Goal: Task Accomplishment & Management: Use online tool/utility

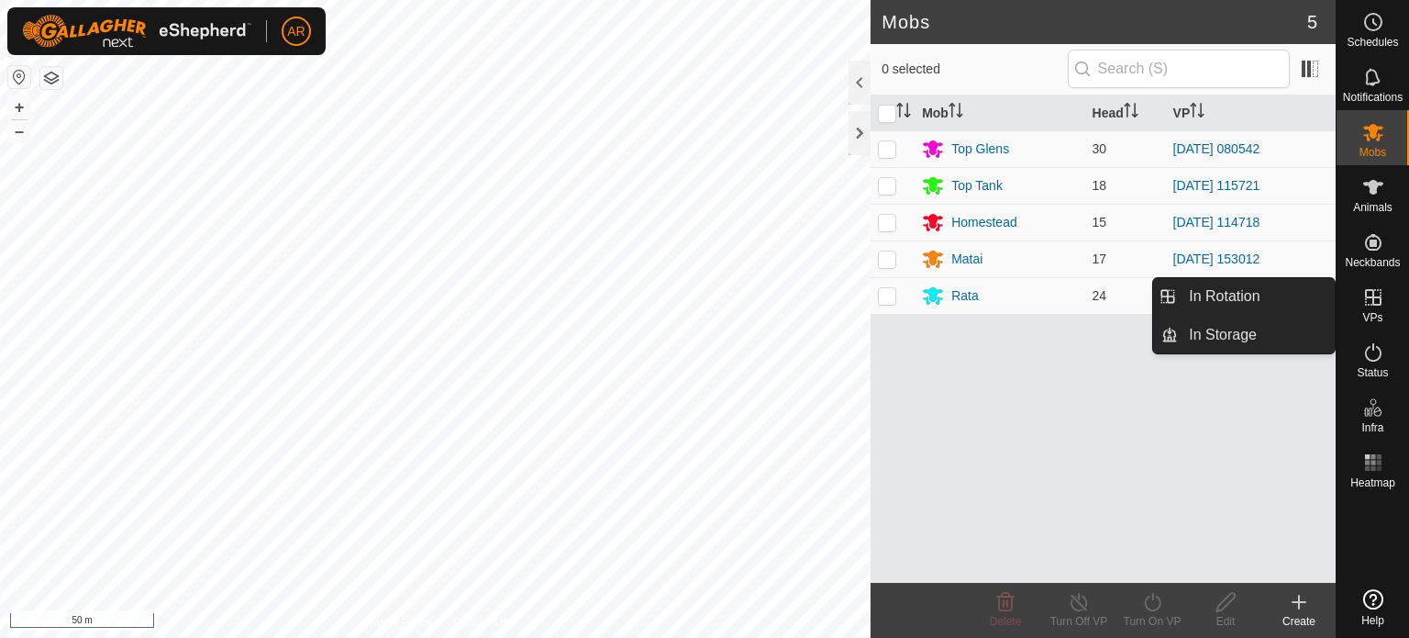
click at [1378, 293] on icon at bounding box center [1373, 297] width 22 height 22
click at [1284, 294] on link "In Rotation" at bounding box center [1256, 296] width 157 height 37
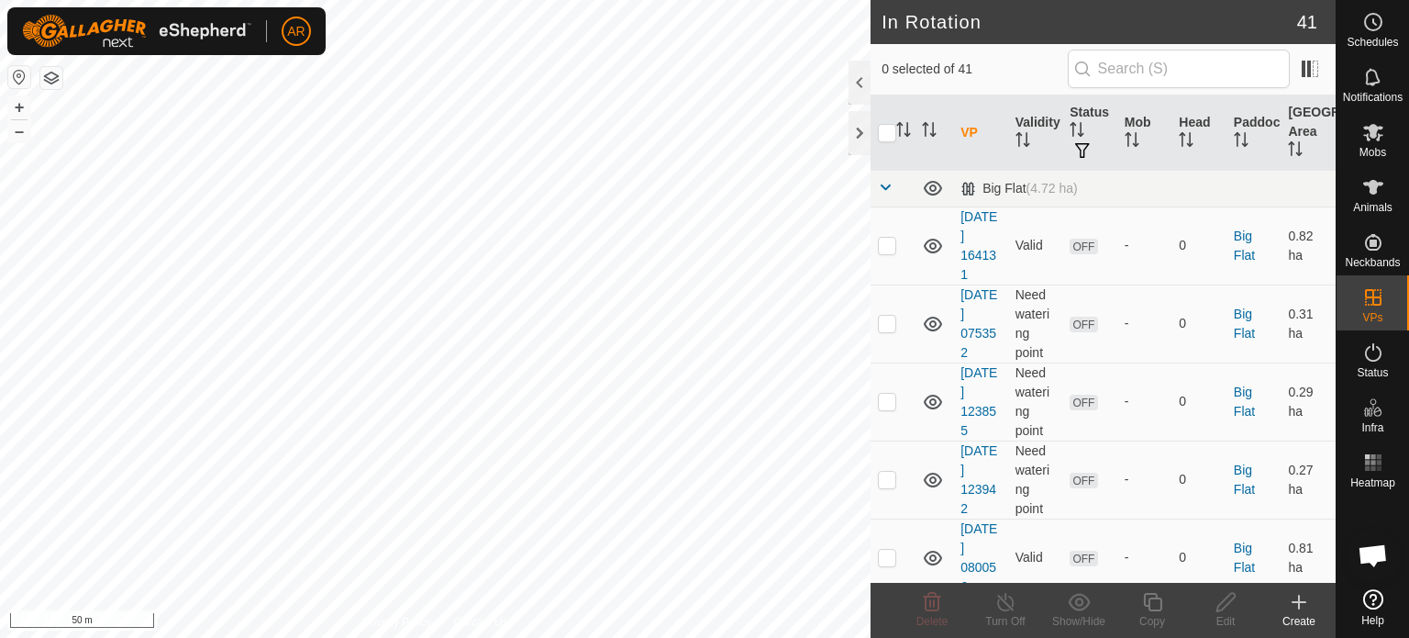
click at [1292, 597] on icon at bounding box center [1299, 602] width 22 height 22
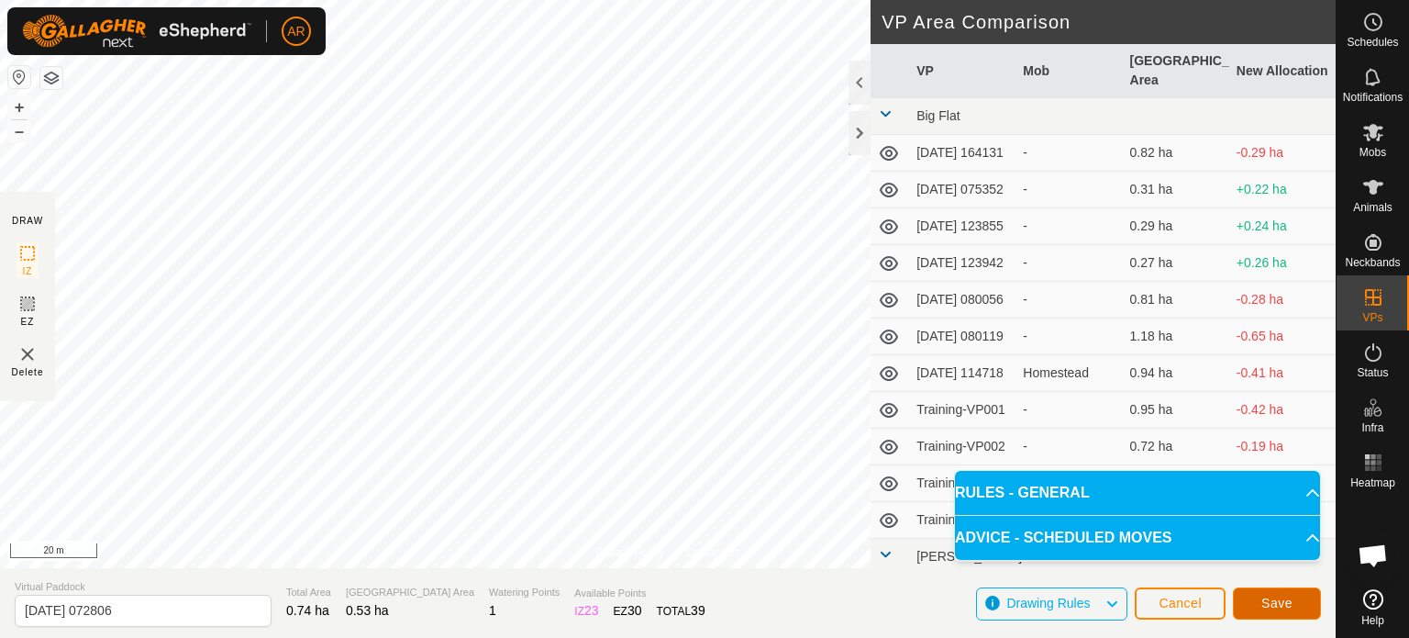
click at [1272, 602] on span "Save" at bounding box center [1277, 602] width 31 height 15
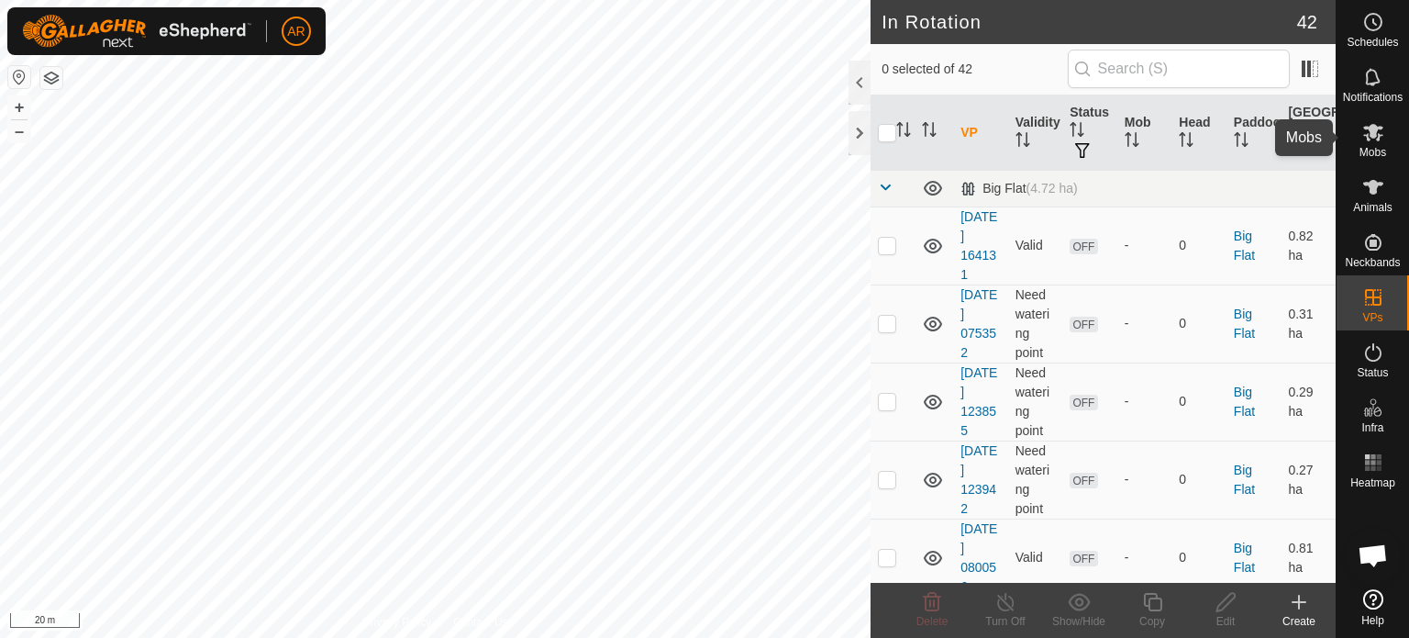
click at [1373, 135] on icon at bounding box center [1373, 132] width 20 height 17
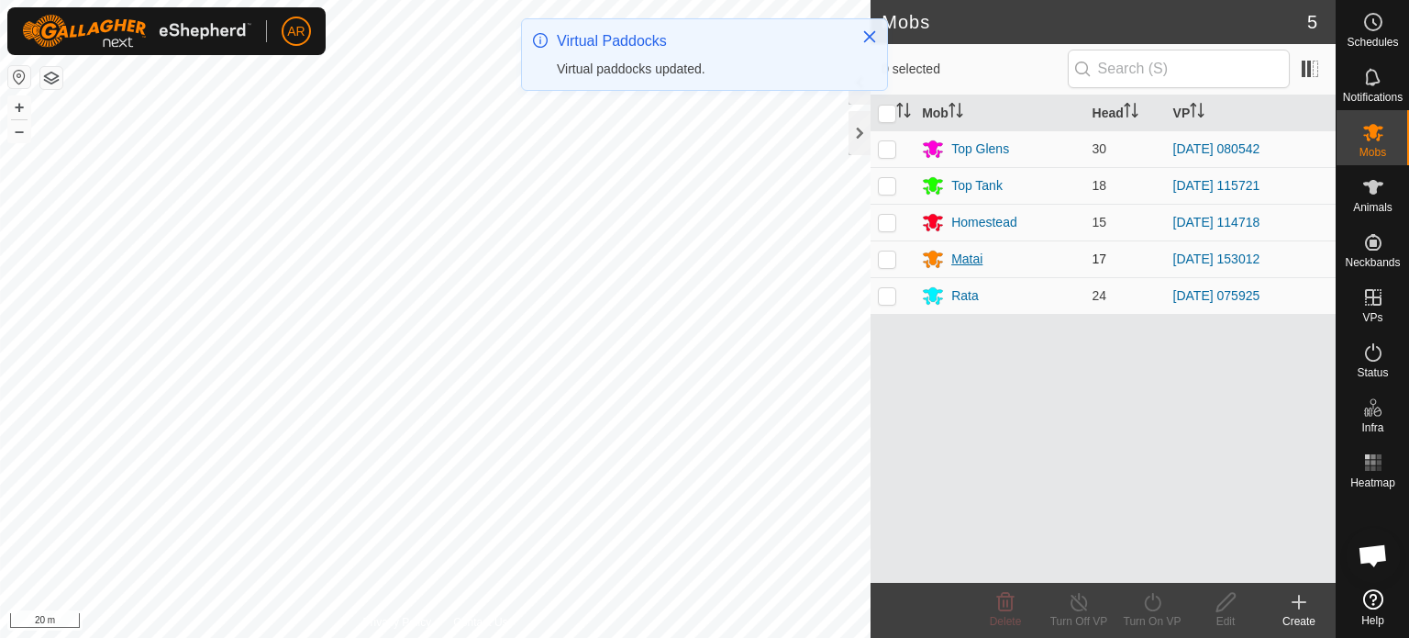
click at [943, 257] on icon at bounding box center [933, 259] width 22 height 22
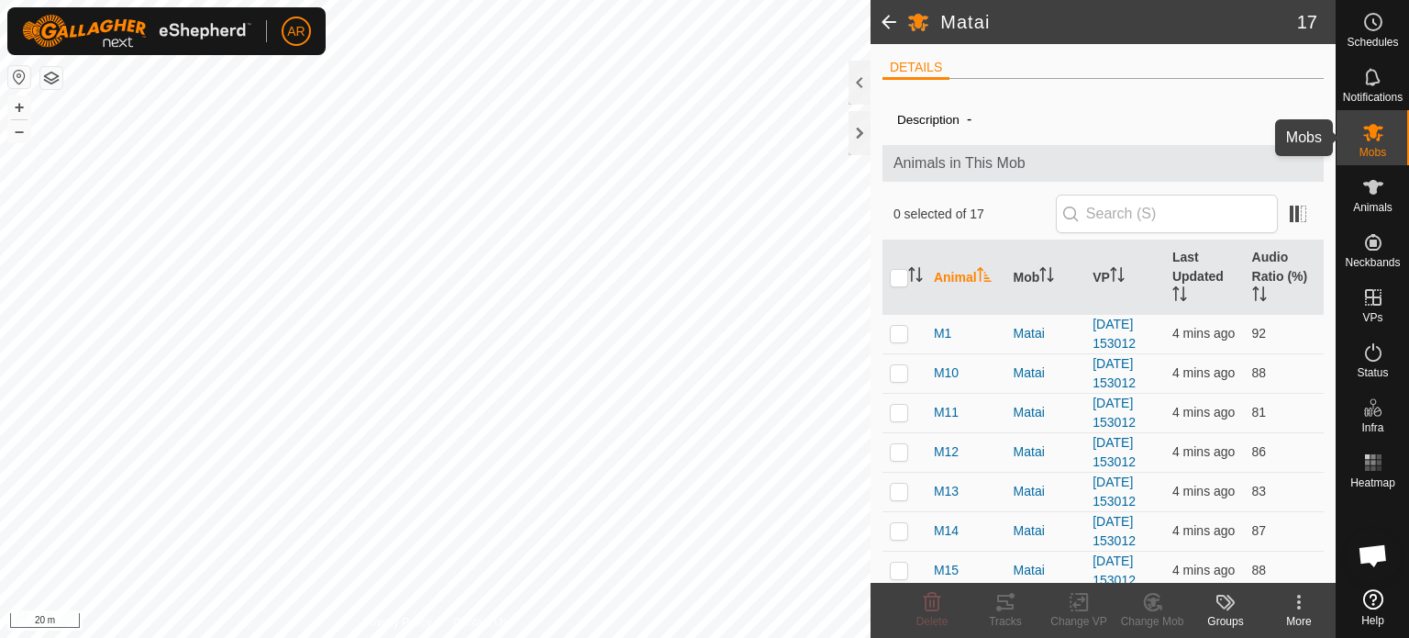
click at [1373, 134] on icon at bounding box center [1373, 132] width 20 height 17
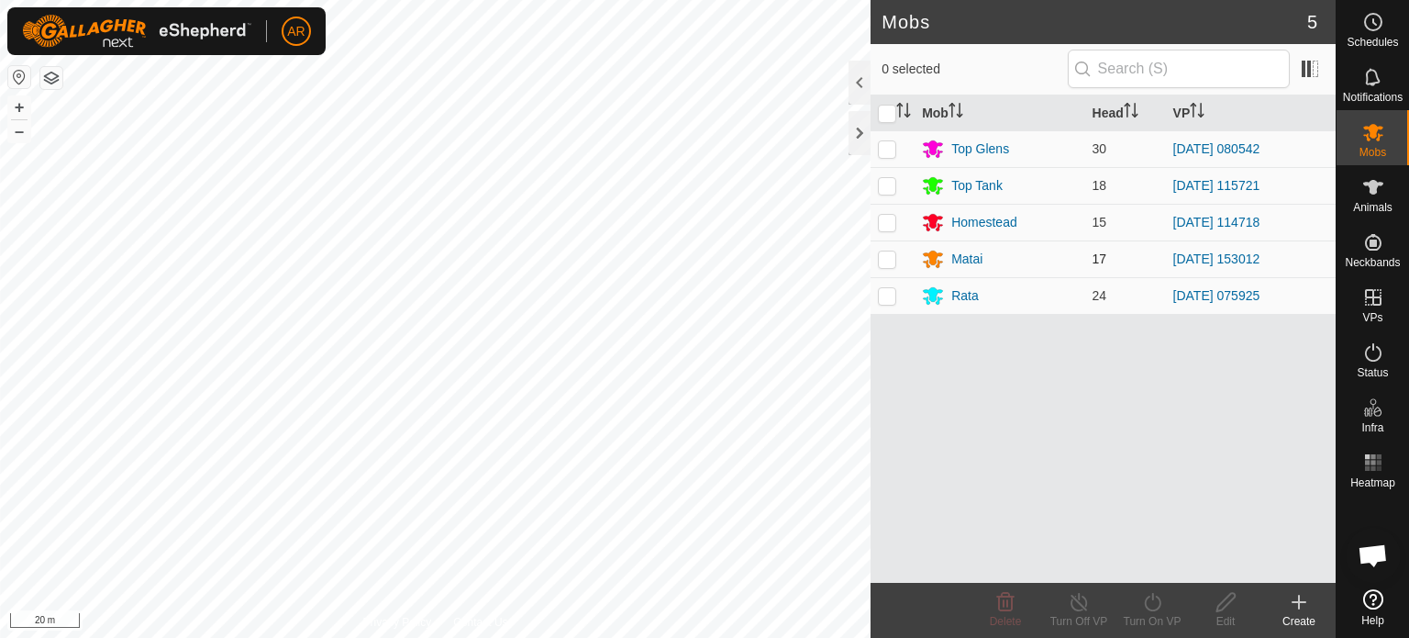
click at [887, 260] on p-checkbox at bounding box center [887, 258] width 18 height 15
checkbox input "true"
click at [1152, 606] on icon at bounding box center [1152, 602] width 23 height 22
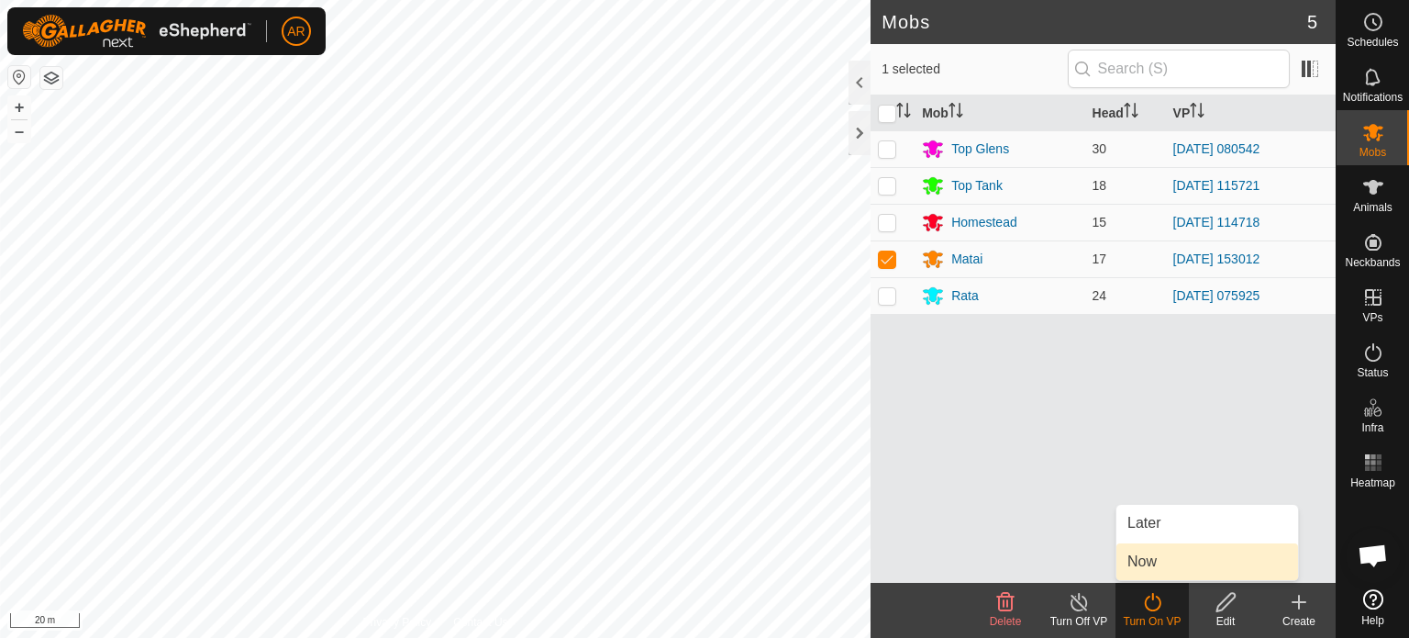
click at [1145, 570] on link "Now" at bounding box center [1208, 561] width 182 height 37
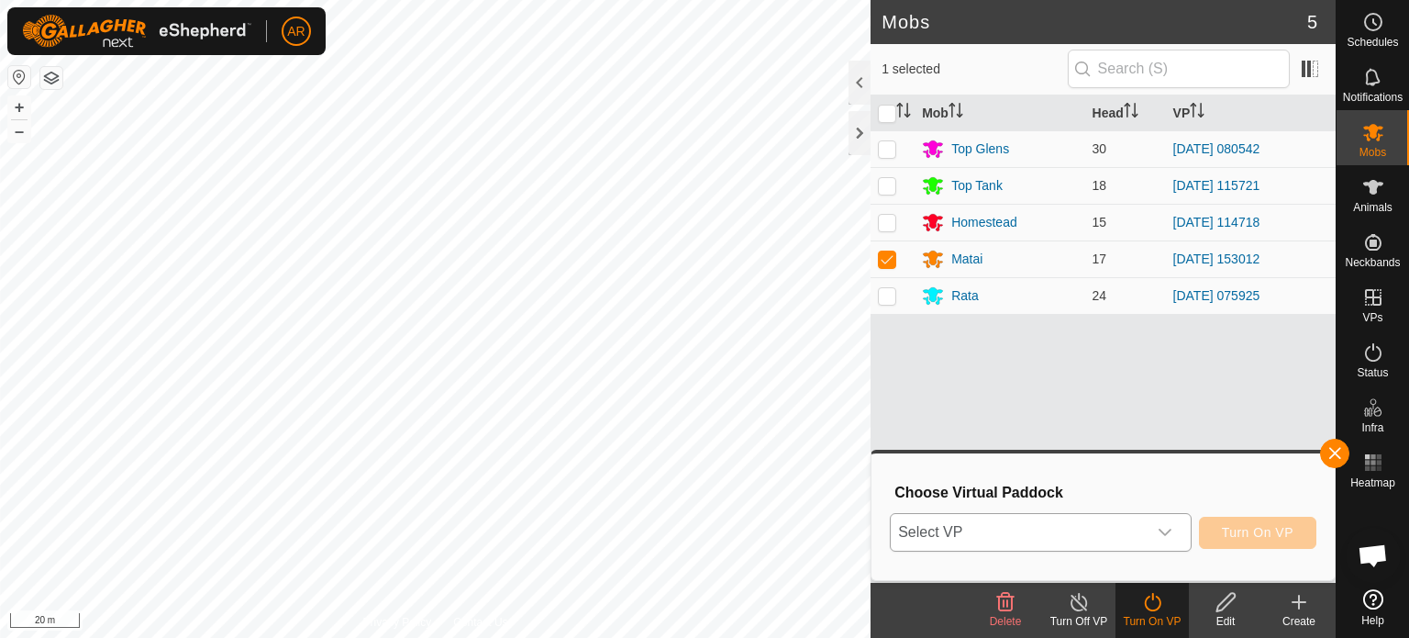
click at [1162, 533] on icon "dropdown trigger" at bounding box center [1165, 531] width 13 height 7
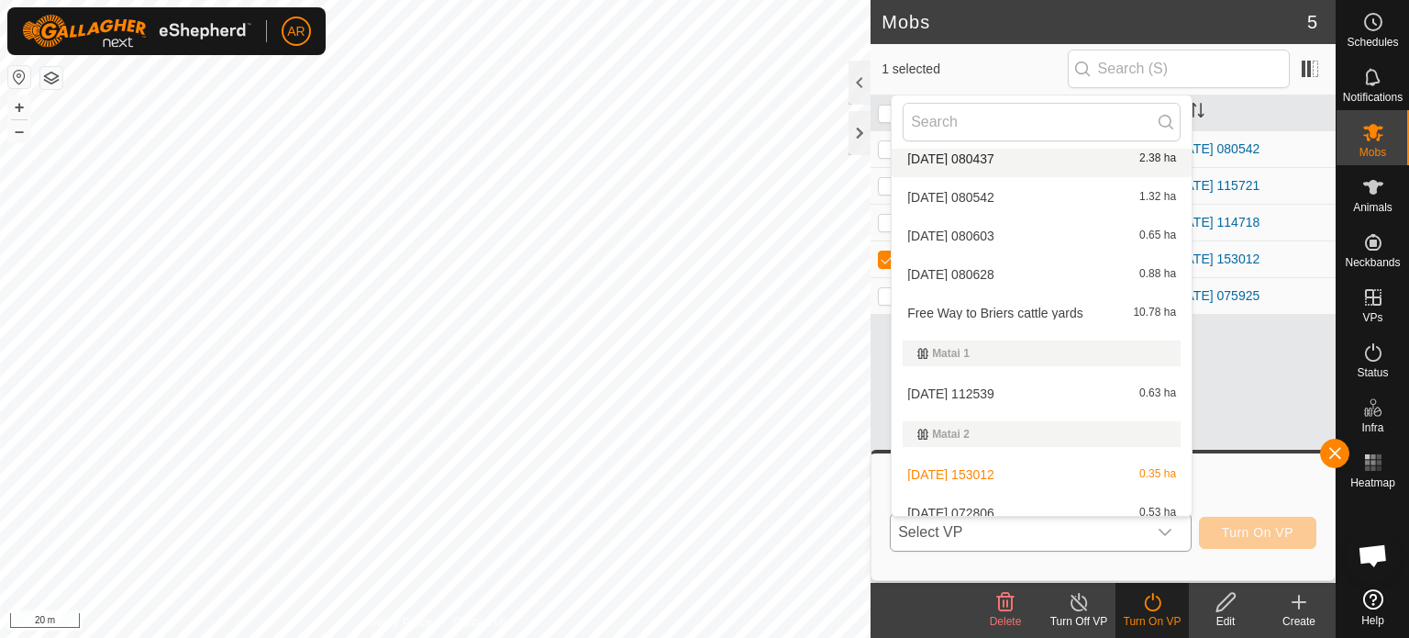
scroll to position [662, 0]
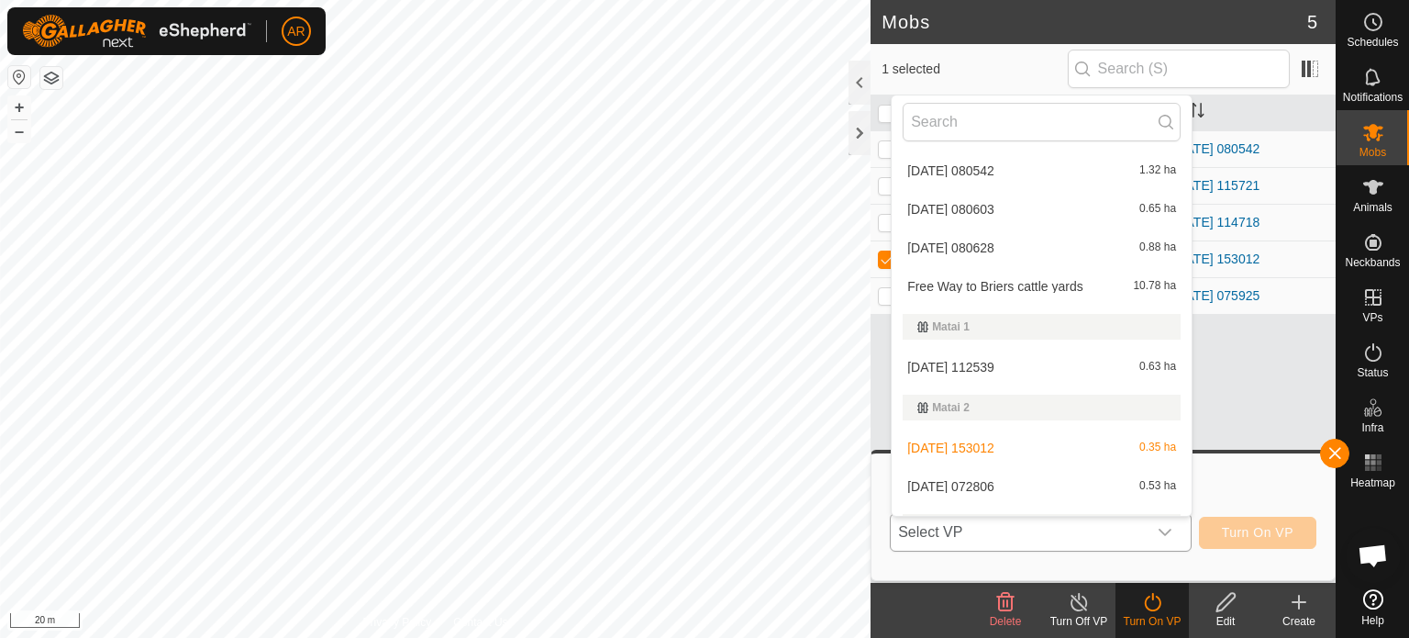
click at [956, 495] on li "[DATE] 072806 0.53 ha" at bounding box center [1042, 486] width 300 height 37
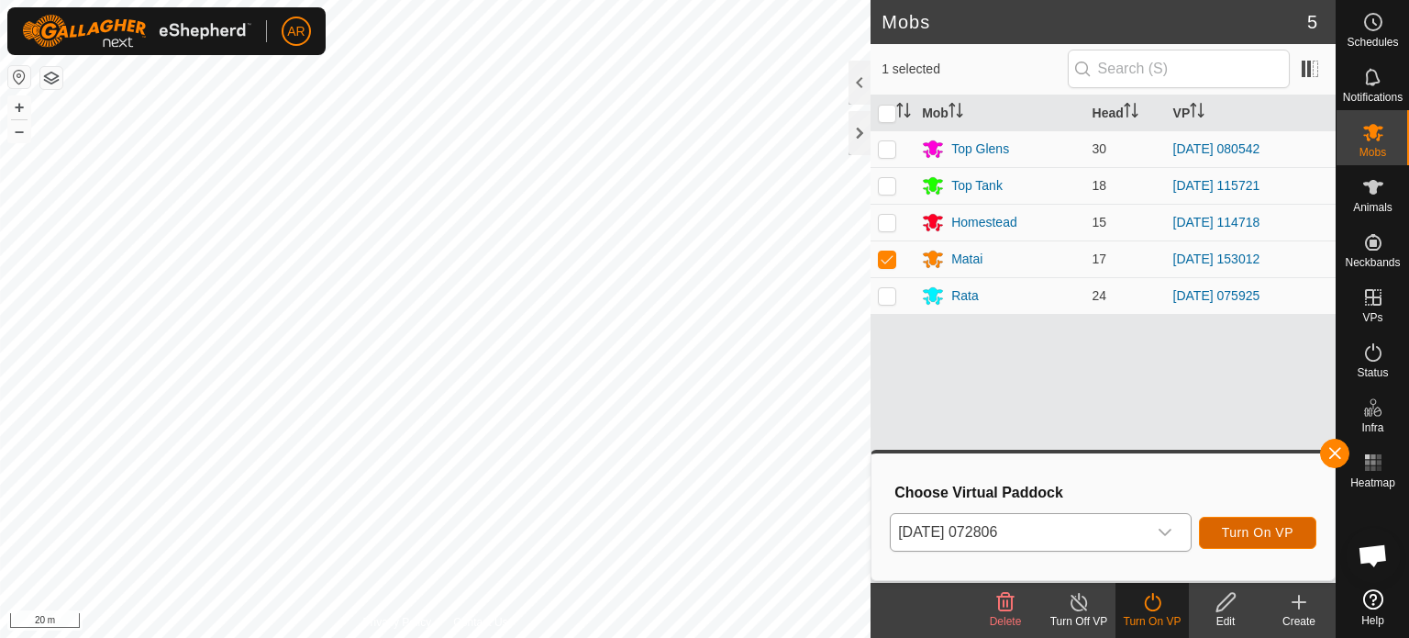
click at [1247, 526] on span "Turn On VP" at bounding box center [1258, 532] width 72 height 15
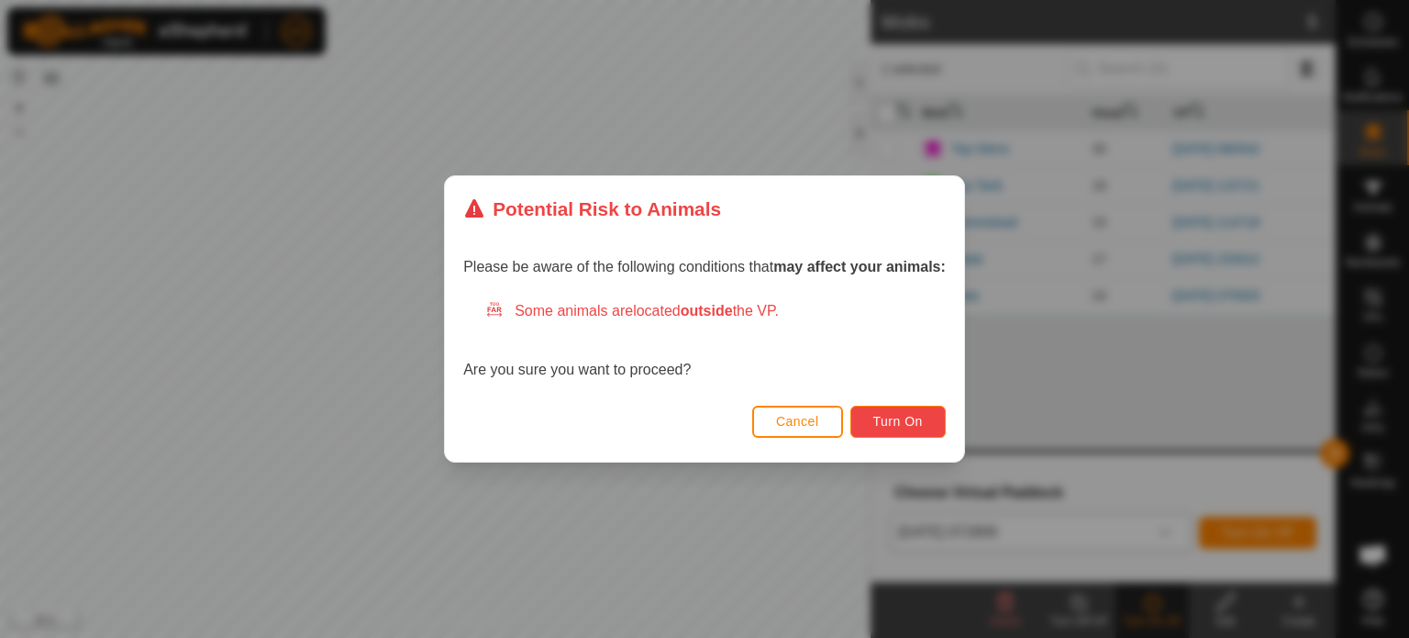
click at [907, 424] on span "Turn On" at bounding box center [898, 421] width 50 height 15
